Goal: Transaction & Acquisition: Book appointment/travel/reservation

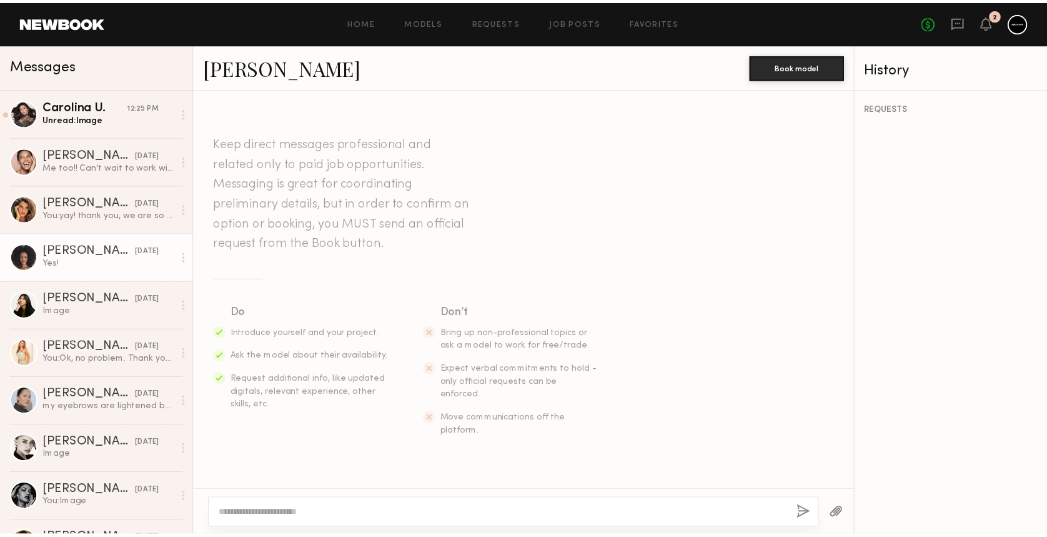
scroll to position [1992, 0]
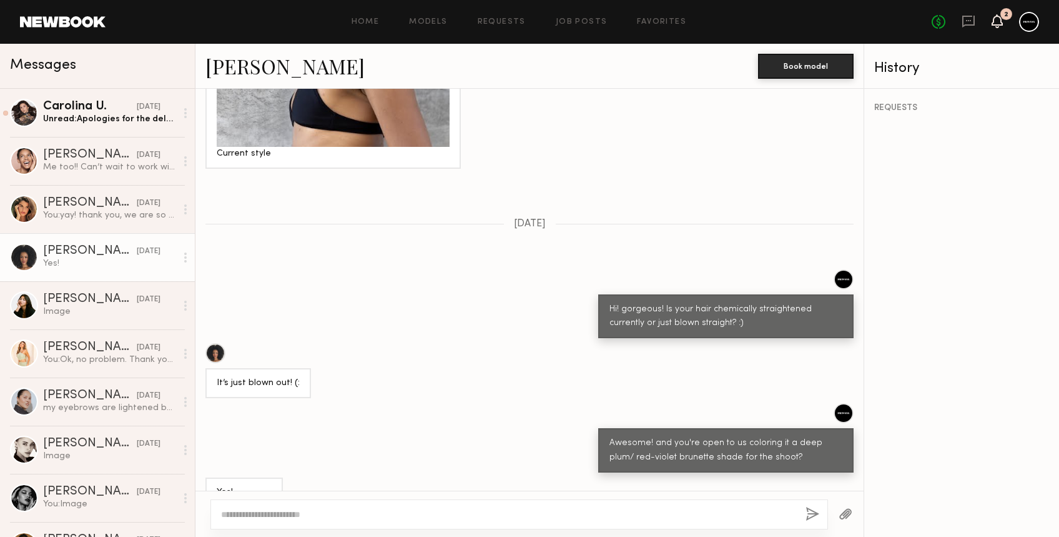
click at [1002, 25] on icon at bounding box center [997, 21] width 11 height 14
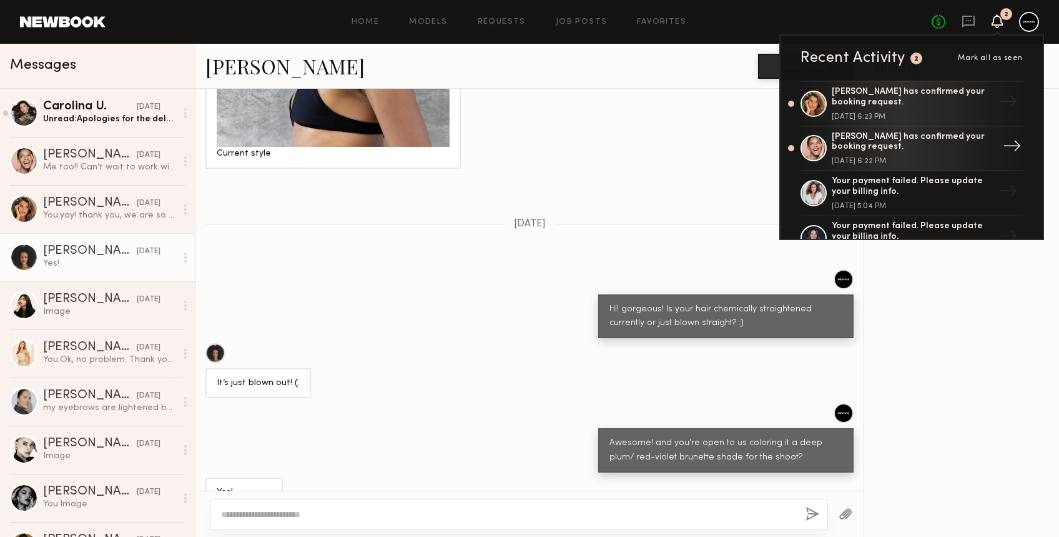
click at [887, 138] on div "Jordyn F. has confirmed your booking request." at bounding box center [913, 142] width 162 height 21
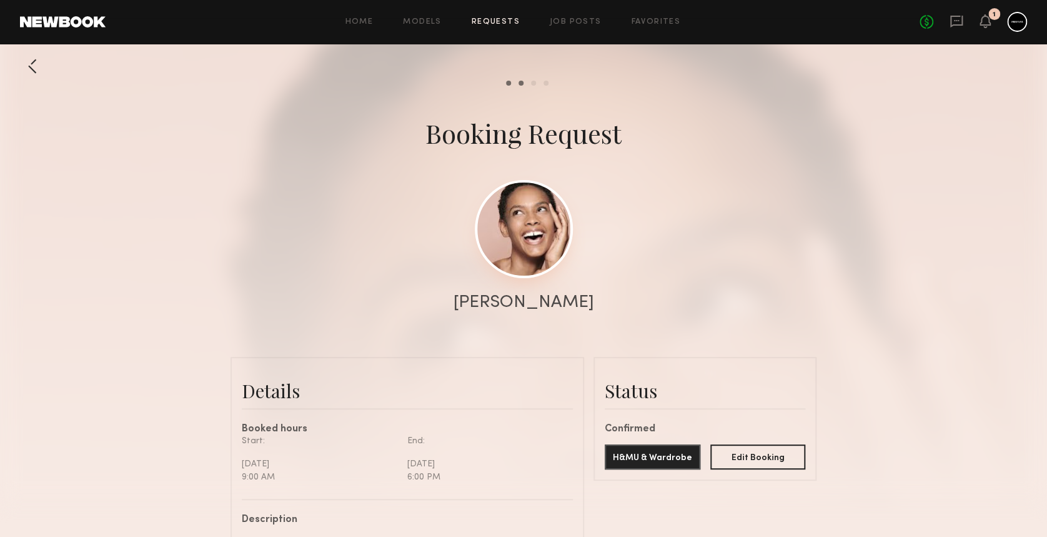
click at [524, 215] on link at bounding box center [524, 229] width 98 height 98
click at [982, 17] on icon at bounding box center [985, 20] width 10 height 9
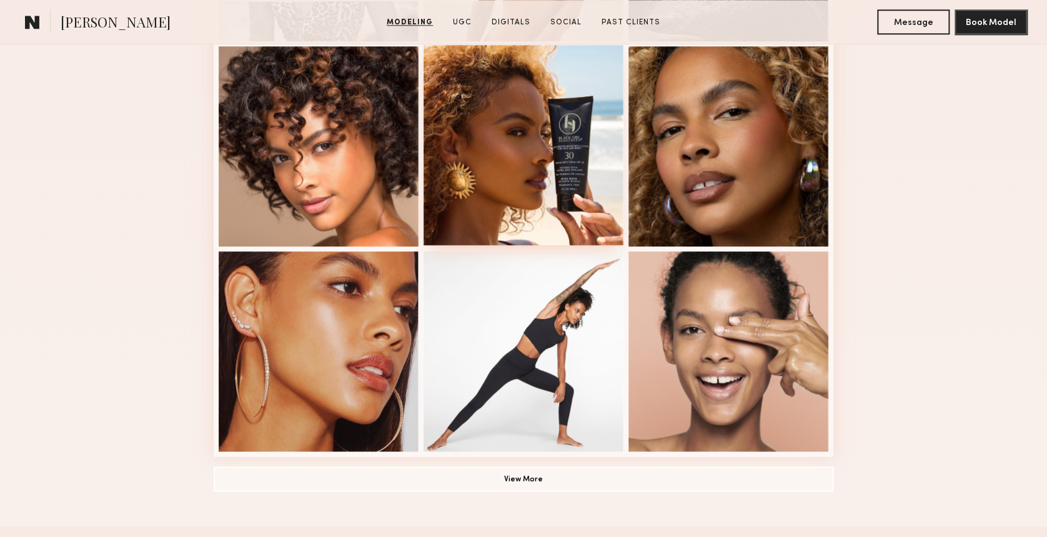
scroll to position [833, 0]
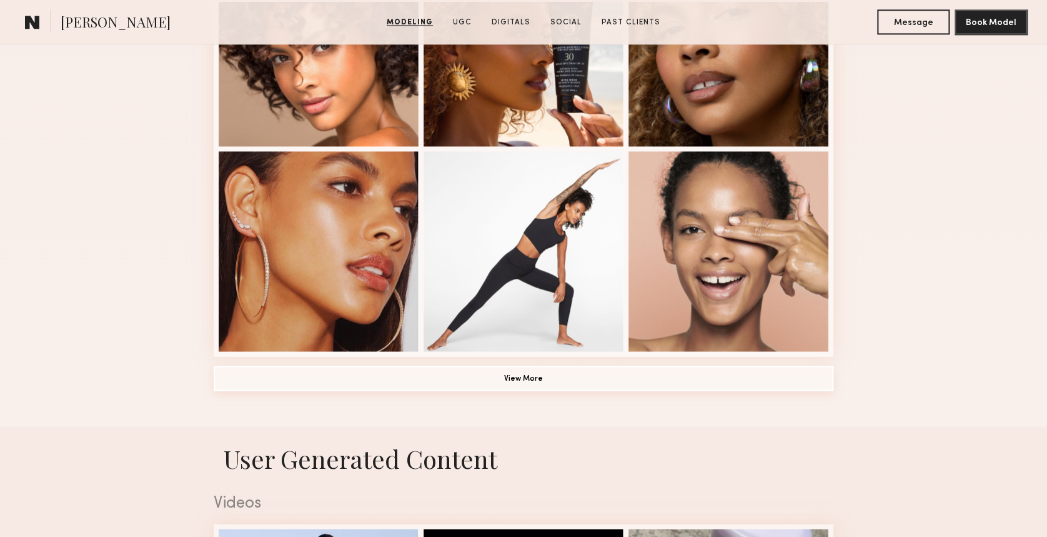
click at [495, 390] on button "View More" at bounding box center [524, 377] width 620 height 25
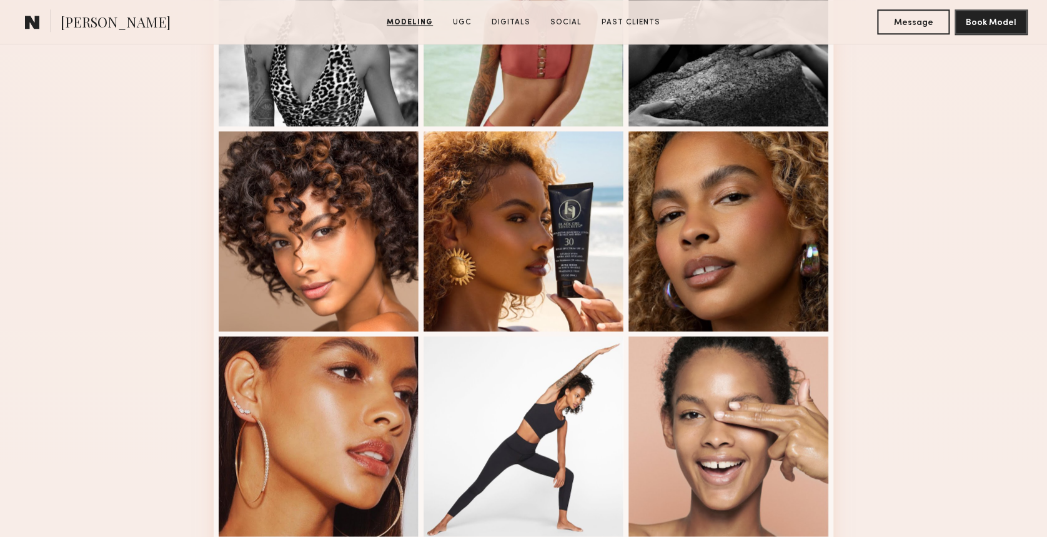
scroll to position [583, 0]
